Goal: Transaction & Acquisition: Purchase product/service

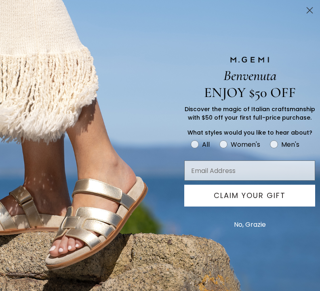
scroll to position [215, 0]
click at [312, 10] on circle "Close dialog" at bounding box center [309, 10] width 13 height 13
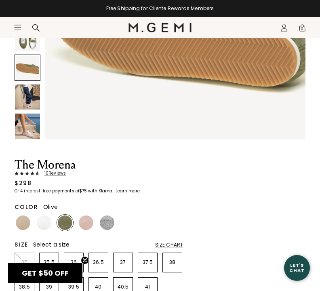
scroll to position [209, 0]
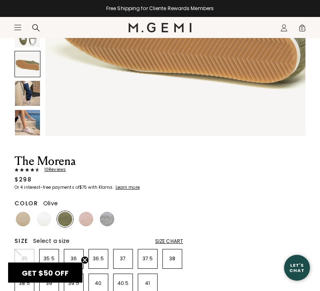
click at [175, 238] on div "Size Chart" at bounding box center [169, 241] width 28 height 6
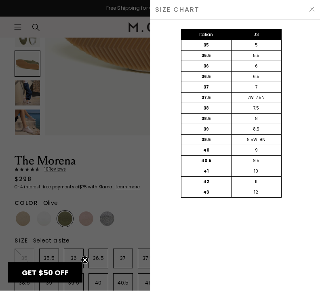
click at [315, 9] on img at bounding box center [312, 9] width 6 height 6
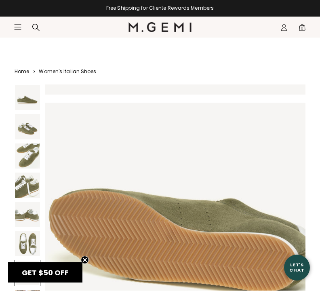
scroll to position [209, 0]
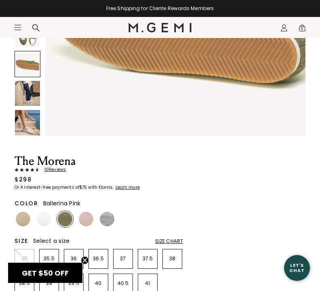
click at [82, 219] on img at bounding box center [86, 219] width 15 height 15
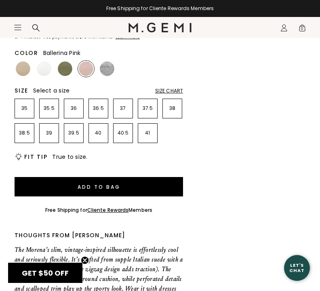
scroll to position [373, 0]
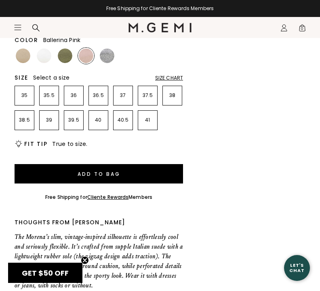
click at [19, 51] on section "Icons/20x20/hamburger@2x Women Shop All Shoes New Arrivals Bestsellers Essentia…" at bounding box center [160, 36] width 320 height 39
click at [22, 57] on img at bounding box center [23, 55] width 15 height 15
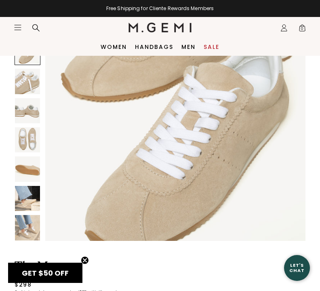
scroll to position [537, 0]
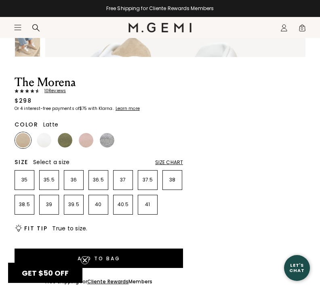
click at [63, 140] on img at bounding box center [65, 140] width 15 height 15
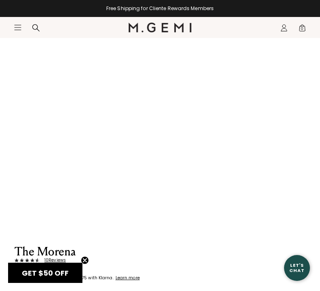
scroll to position [84, 0]
